Goal: Find specific page/section: Find specific page/section

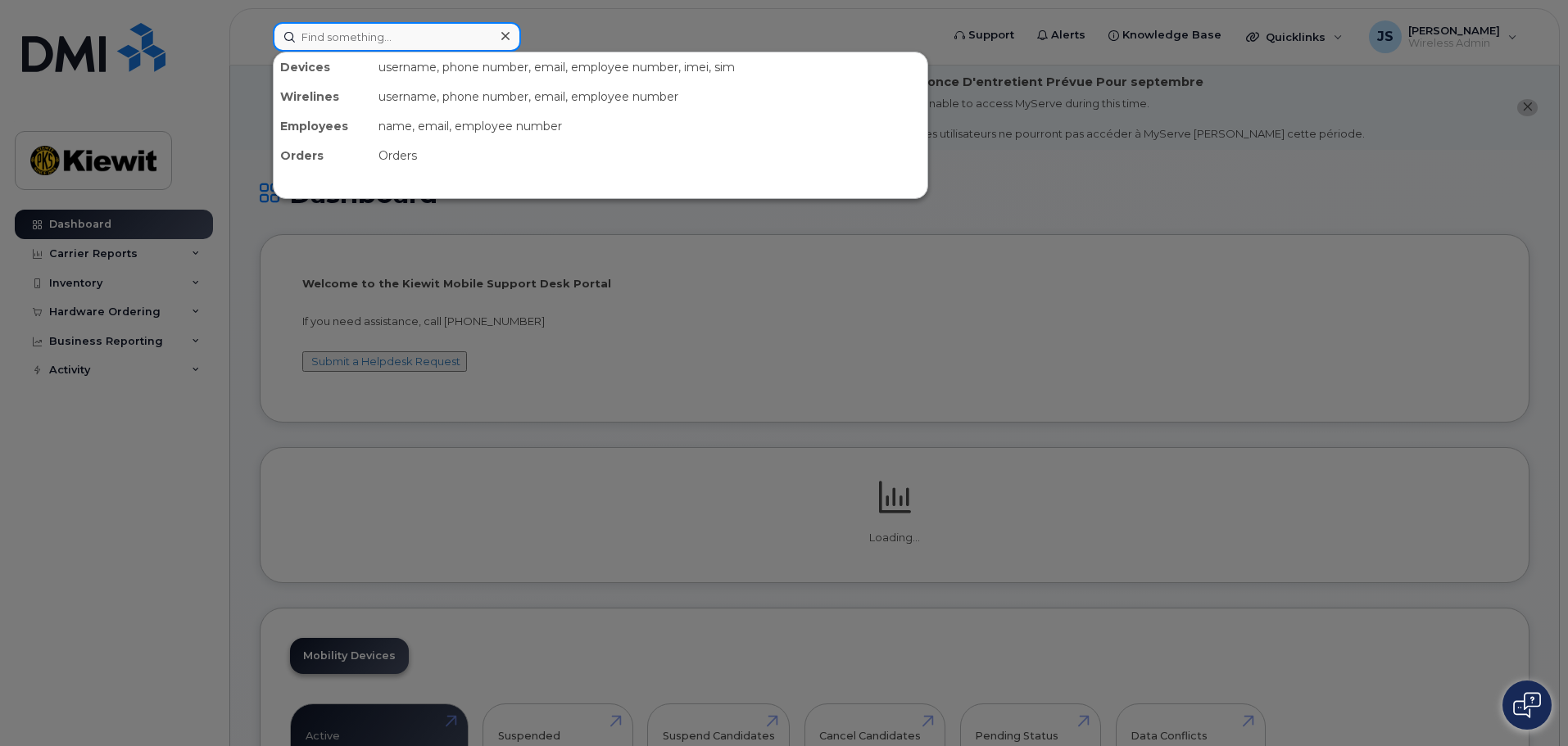
click at [371, 28] on input at bounding box center [397, 37] width 249 height 29
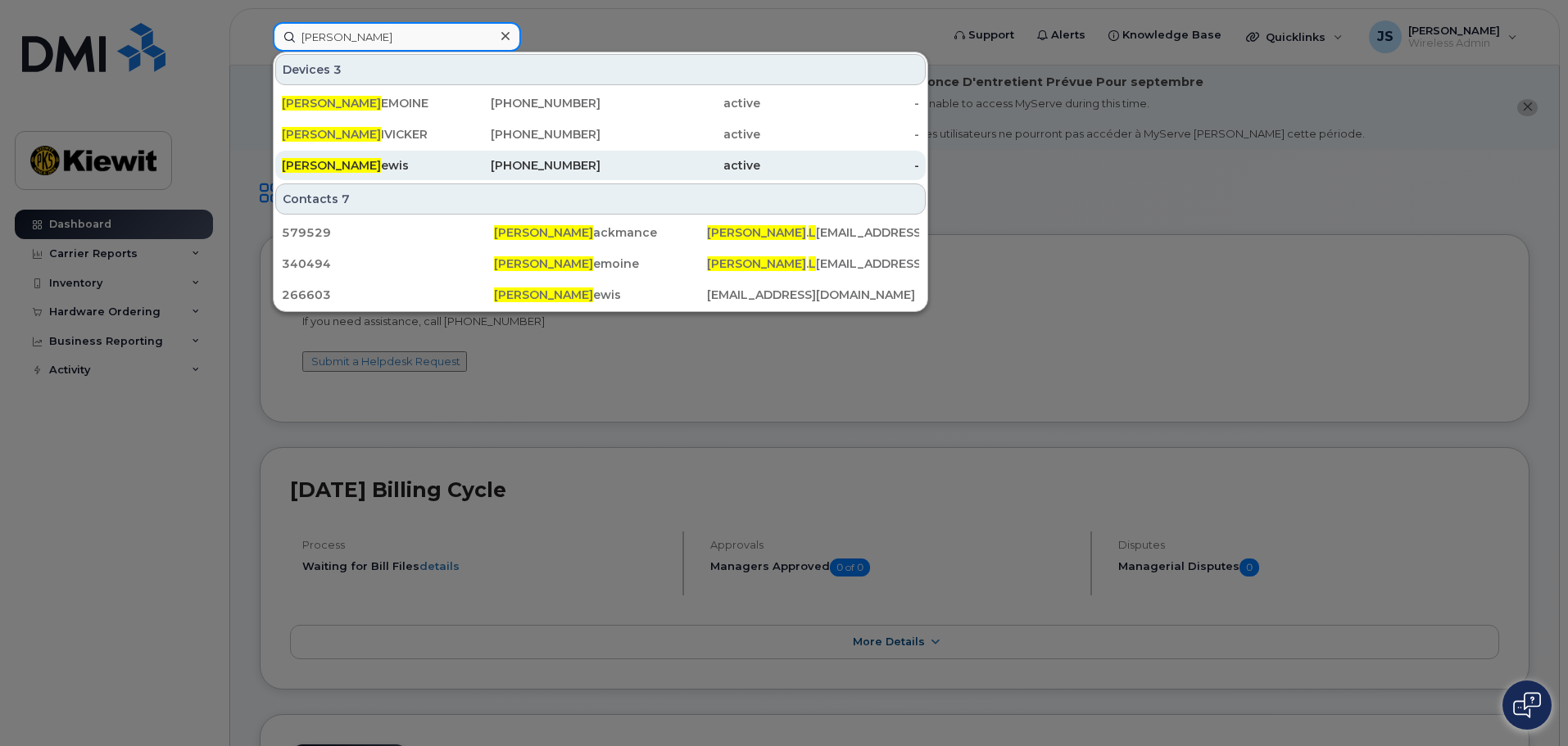
type input "[PERSON_NAME]"
click at [343, 165] on div "[PERSON_NAME]" at bounding box center [361, 166] width 159 height 17
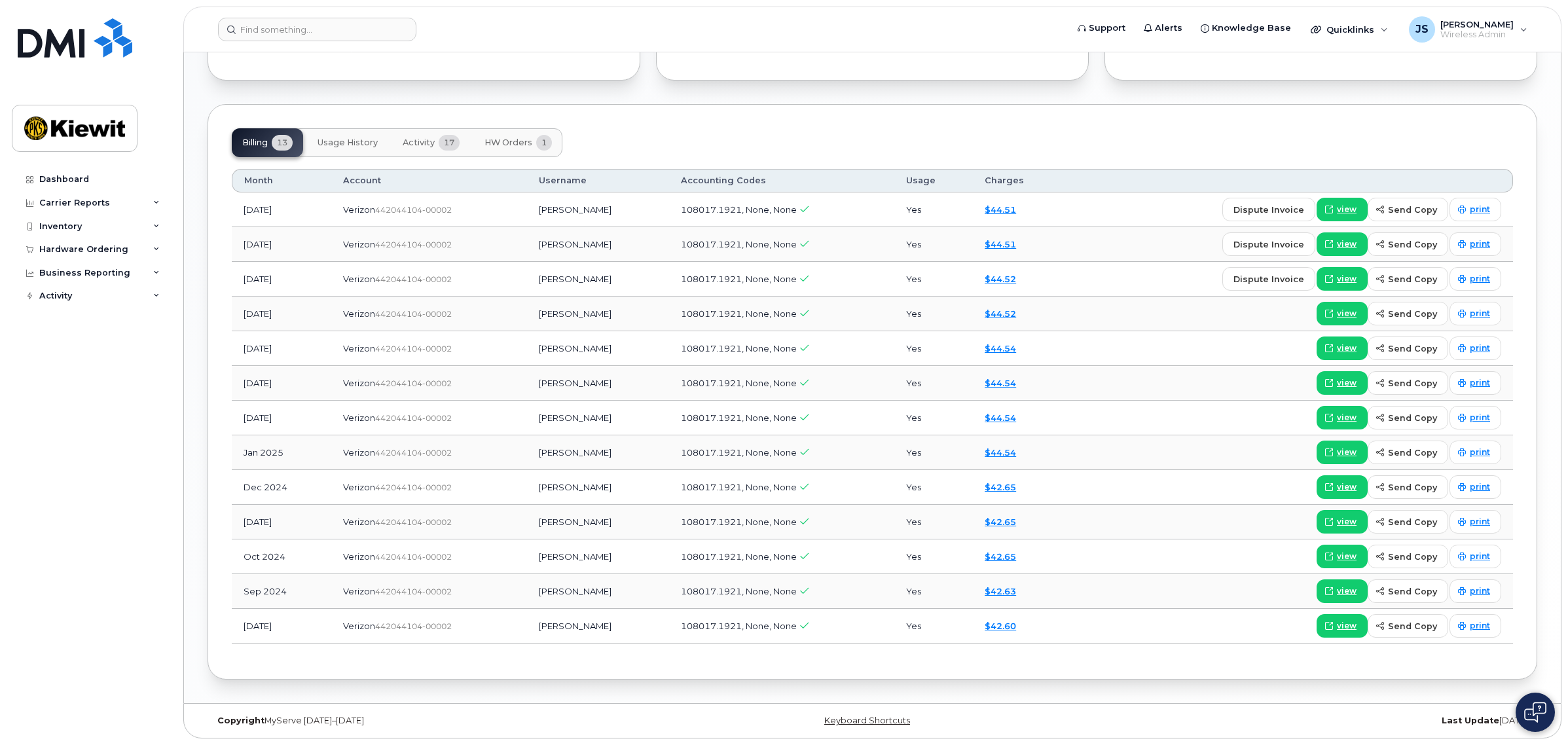
scroll to position [1068, 0]
click at [432, 137] on span "Activity" at bounding box center [419, 143] width 32 height 11
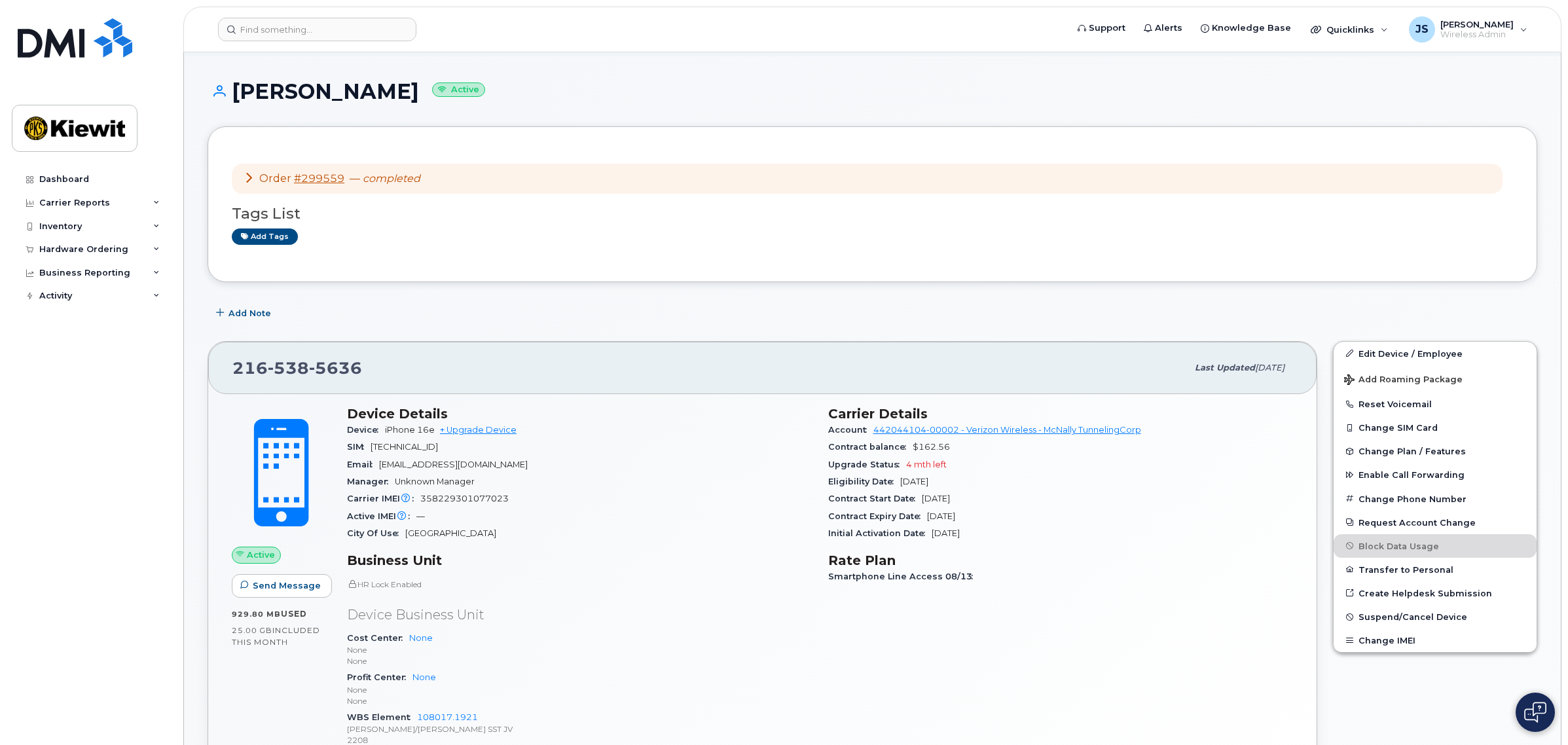
scroll to position [0, 0]
